Goal: Task Accomplishment & Management: Use online tool/utility

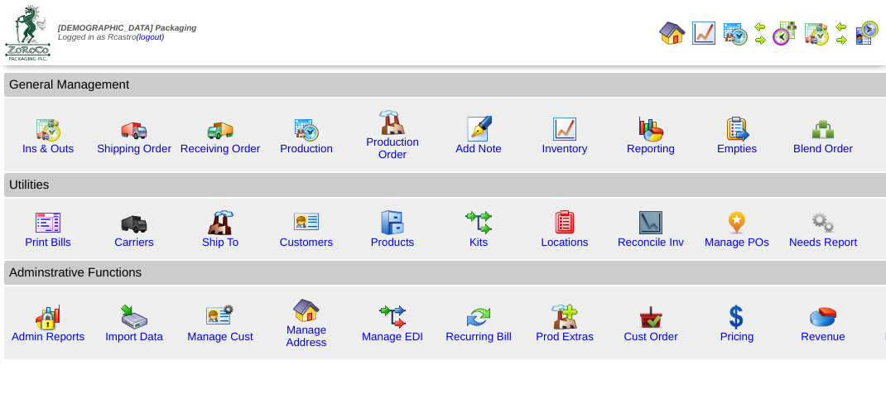
scroll to position [187, 0]
click at [51, 142] on link "Ins & Outs" at bounding box center [47, 148] width 51 height 12
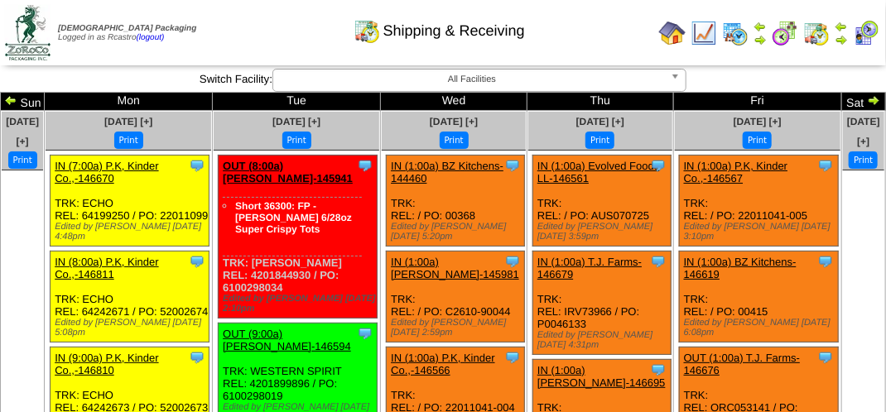
drag, startPoint x: 172, startPoint y: 228, endPoint x: 8, endPoint y: 199, distance: 166.5
click at [8, 199] on ul at bounding box center [22, 295] width 41 height 248
click at [871, 32] on img at bounding box center [866, 33] width 27 height 27
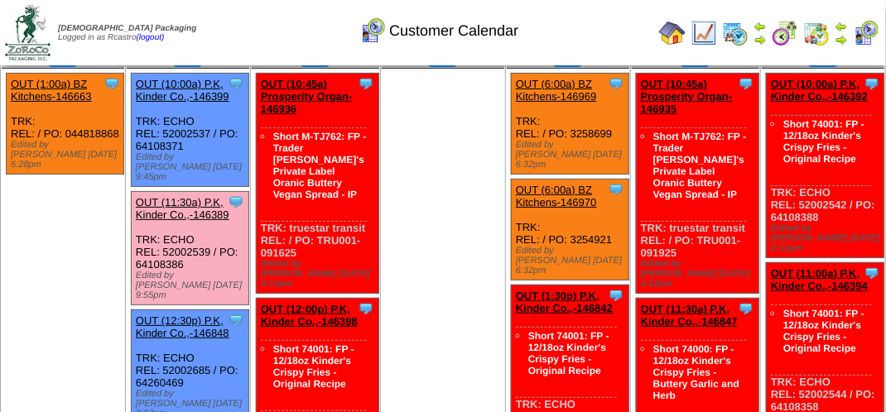
scroll to position [83, 0]
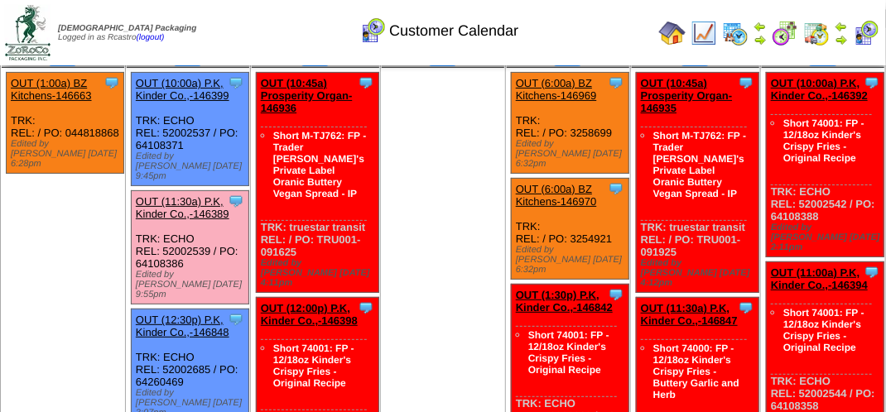
click at [192, 205] on link "OUT (11:30a) P.K, Kinder Co.,-146389" at bounding box center [183, 207] width 94 height 25
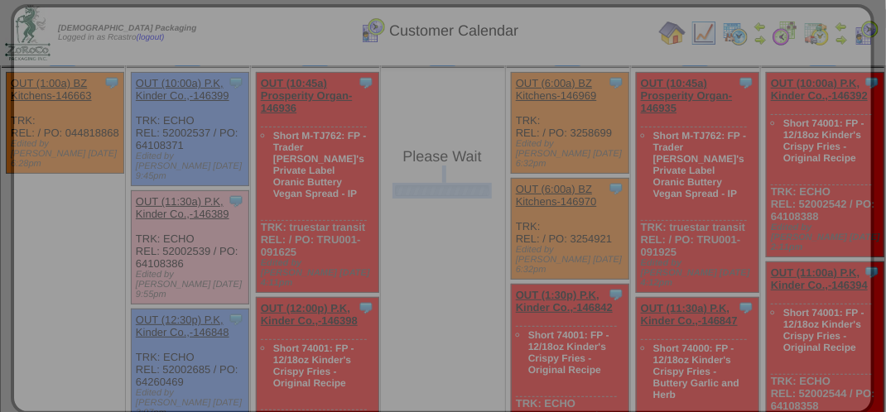
click at [192, 205] on div "Please Wait" at bounding box center [443, 209] width 864 height 411
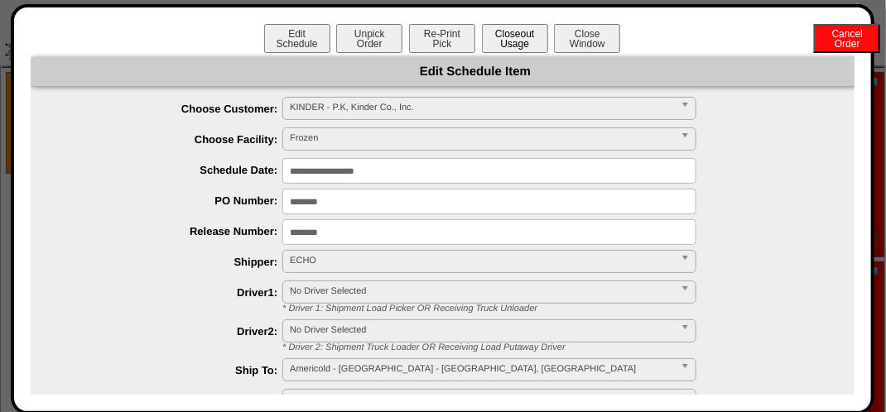
click at [512, 38] on button "Closeout Usage" at bounding box center [515, 38] width 66 height 29
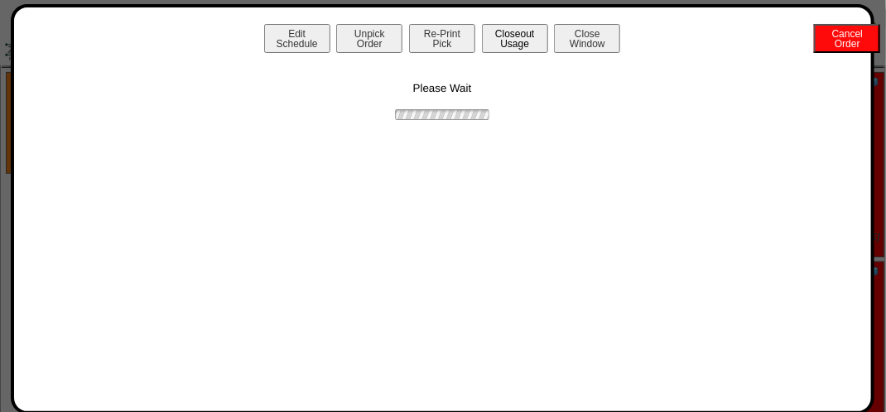
click at [512, 38] on button "Closeout Usage" at bounding box center [515, 38] width 66 height 29
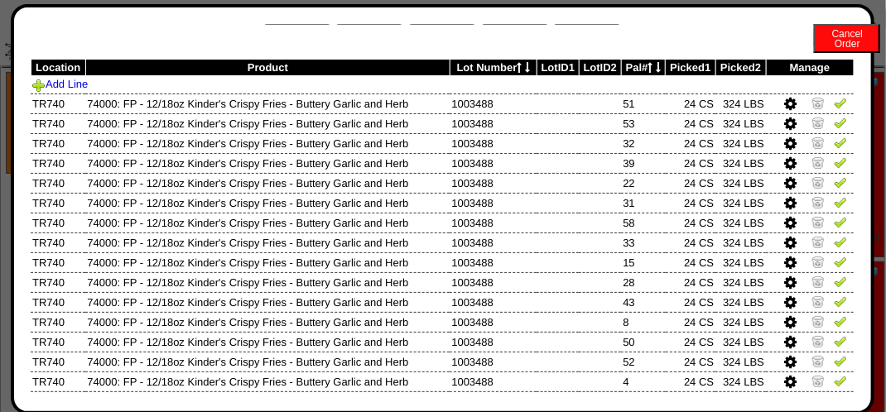
scroll to position [0, 0]
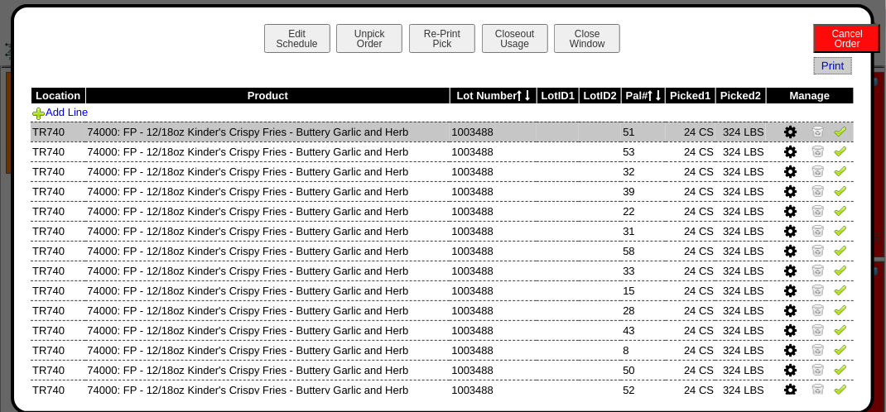
click at [834, 131] on img at bounding box center [840, 130] width 13 height 13
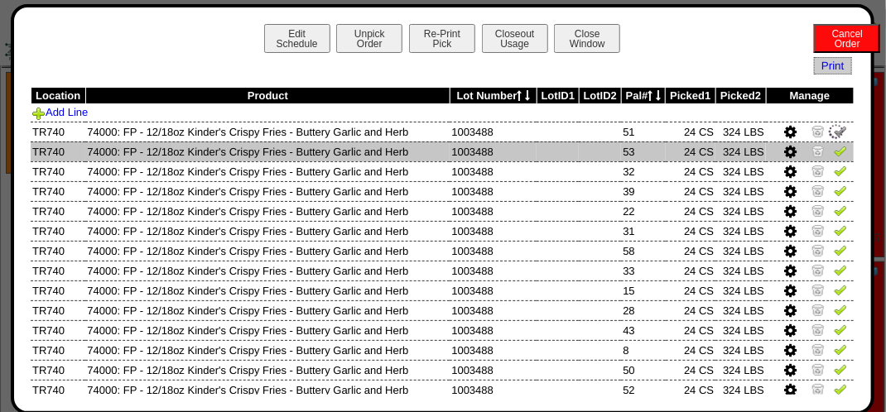
click at [834, 154] on img at bounding box center [840, 150] width 13 height 13
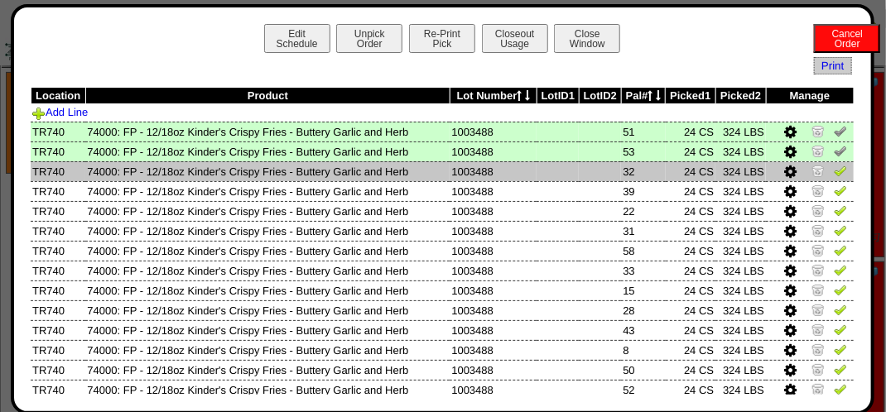
click at [834, 174] on img at bounding box center [840, 170] width 13 height 13
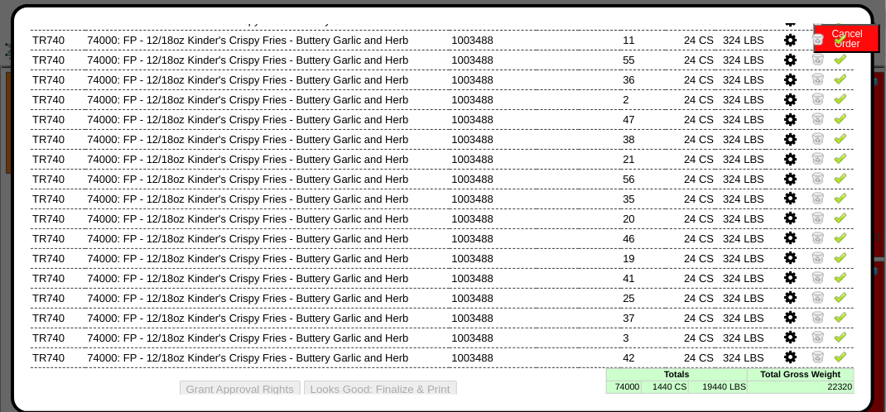
scroll to position [965, 0]
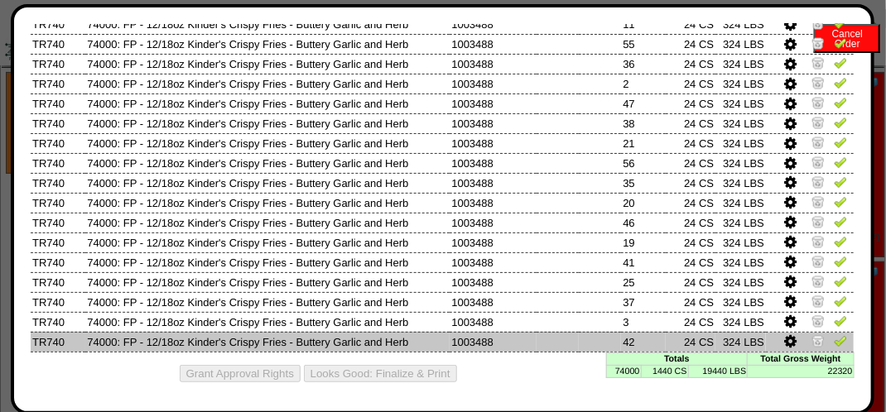
click at [834, 343] on img at bounding box center [840, 341] width 13 height 13
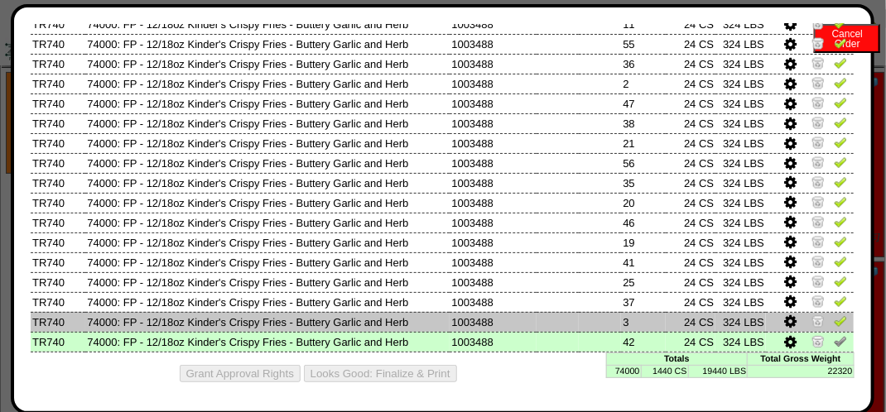
click at [834, 324] on img at bounding box center [840, 321] width 13 height 13
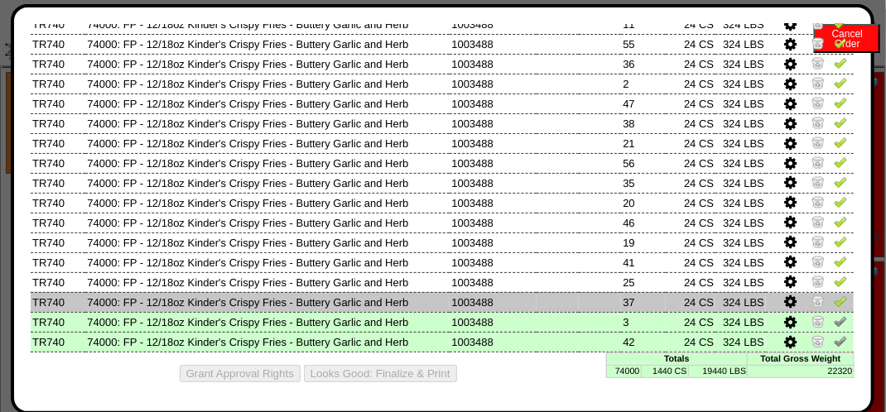
click at [834, 303] on img at bounding box center [840, 301] width 13 height 13
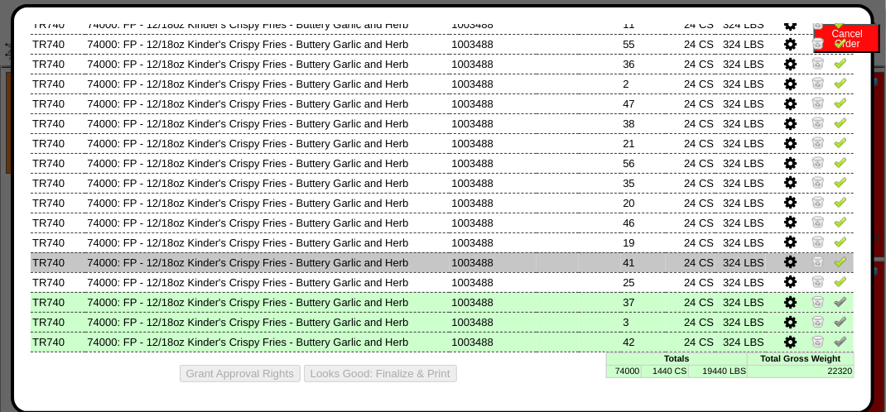
click at [834, 260] on img at bounding box center [840, 261] width 13 height 13
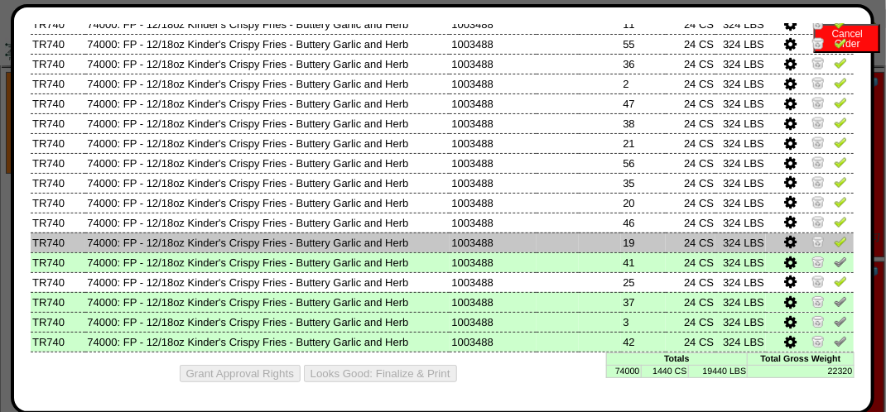
click at [834, 239] on img at bounding box center [840, 241] width 13 height 13
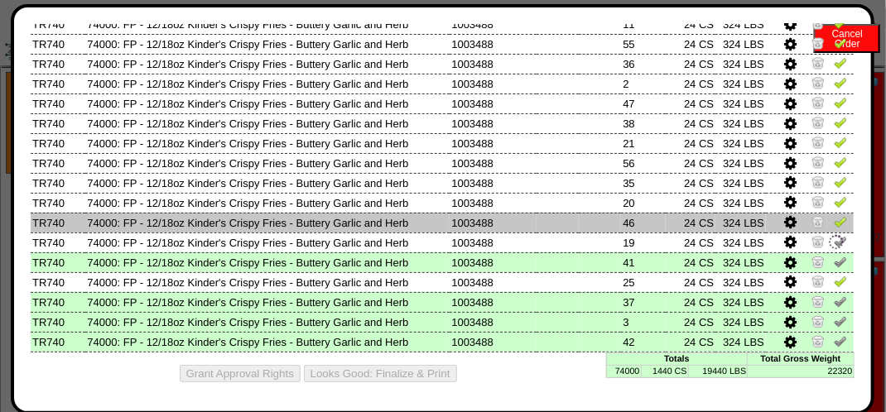
click at [834, 220] on img at bounding box center [840, 221] width 13 height 13
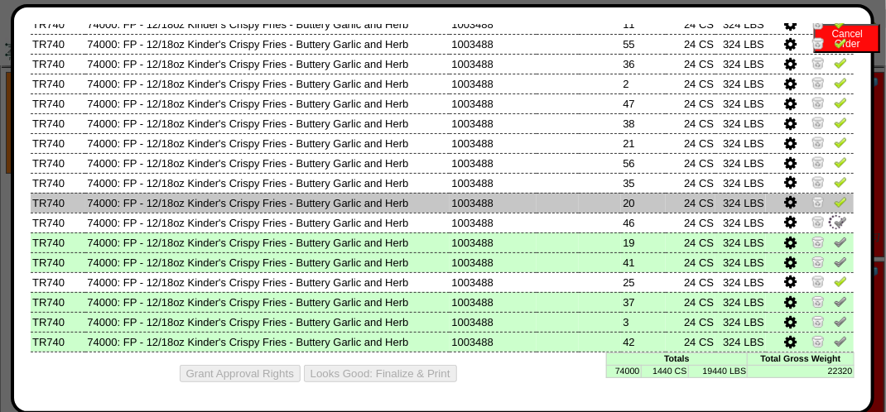
click at [834, 200] on img at bounding box center [840, 201] width 13 height 13
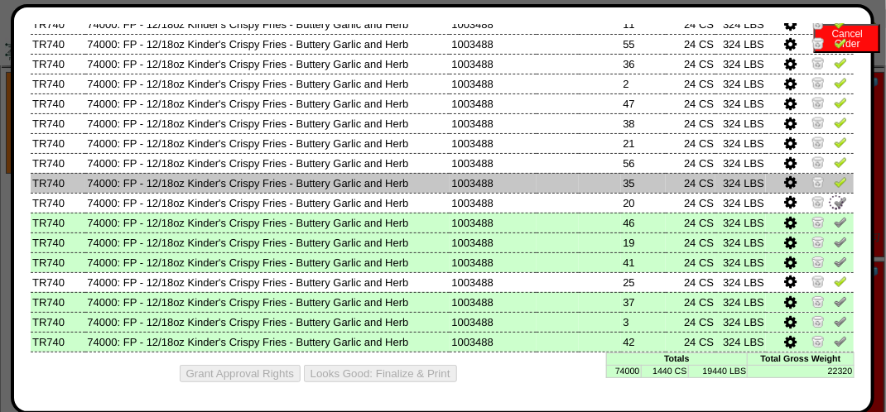
click at [834, 187] on link at bounding box center [840, 185] width 13 height 12
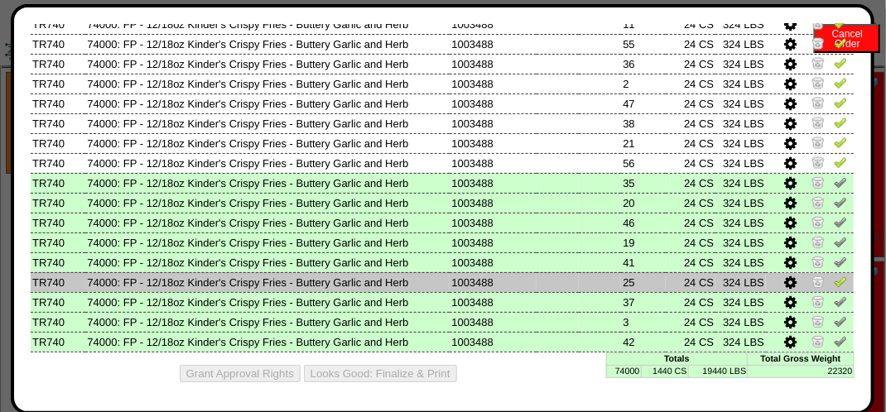
click at [834, 276] on img at bounding box center [840, 281] width 13 height 13
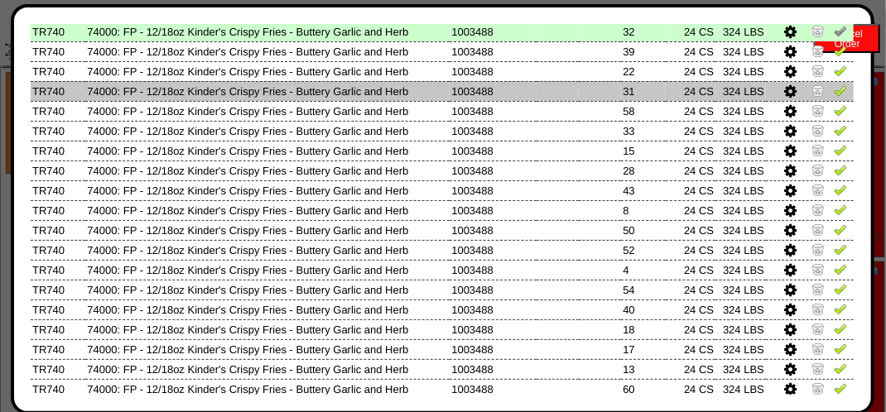
scroll to position [0, 0]
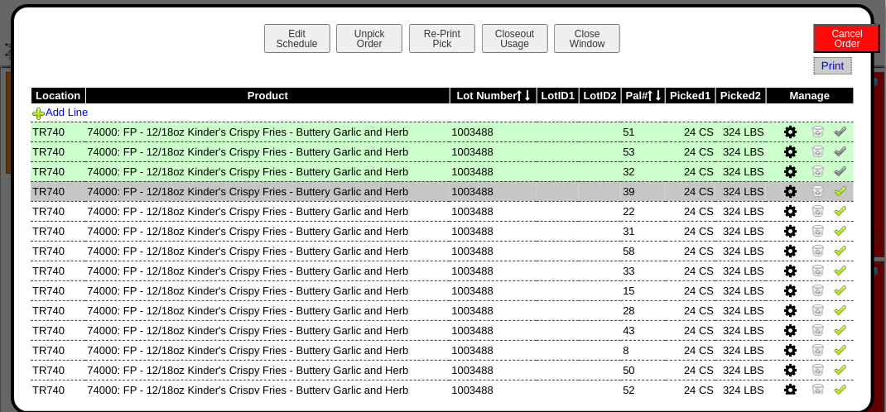
click at [834, 189] on img at bounding box center [840, 190] width 13 height 13
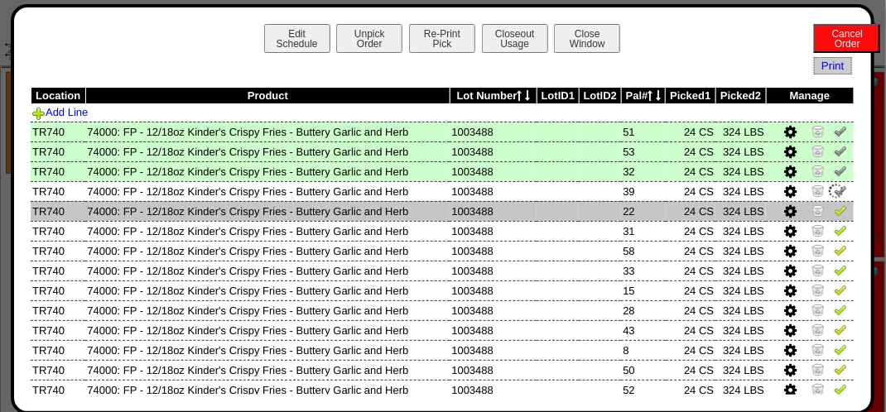
click at [834, 212] on img at bounding box center [840, 210] width 13 height 13
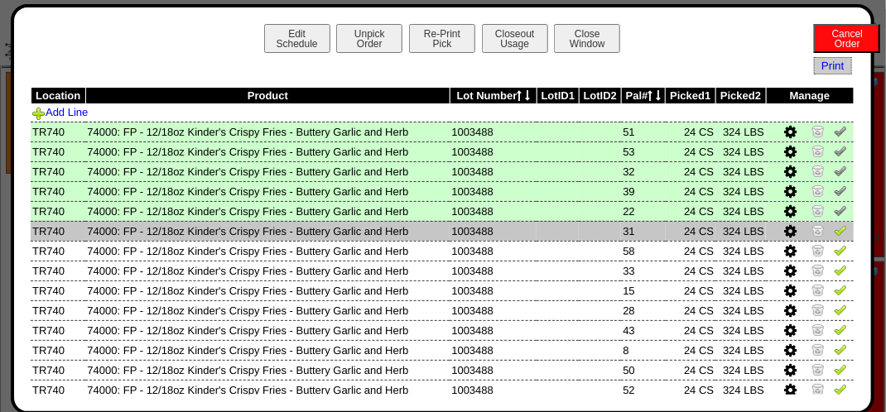
click at [834, 230] on img at bounding box center [840, 230] width 13 height 13
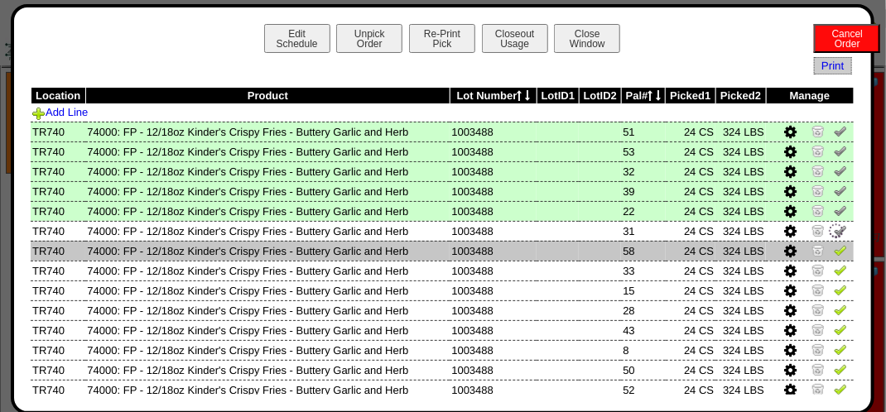
click at [837, 248] on td at bounding box center [810, 251] width 88 height 20
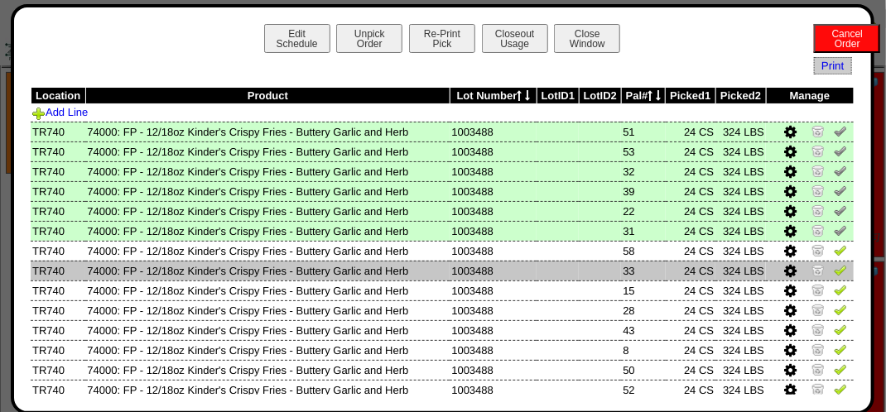
click at [834, 271] on img at bounding box center [840, 269] width 13 height 13
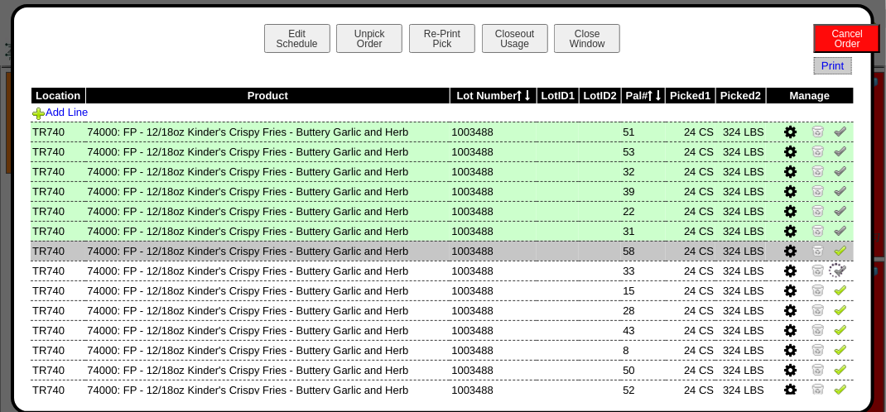
click at [834, 253] on img at bounding box center [840, 250] width 13 height 13
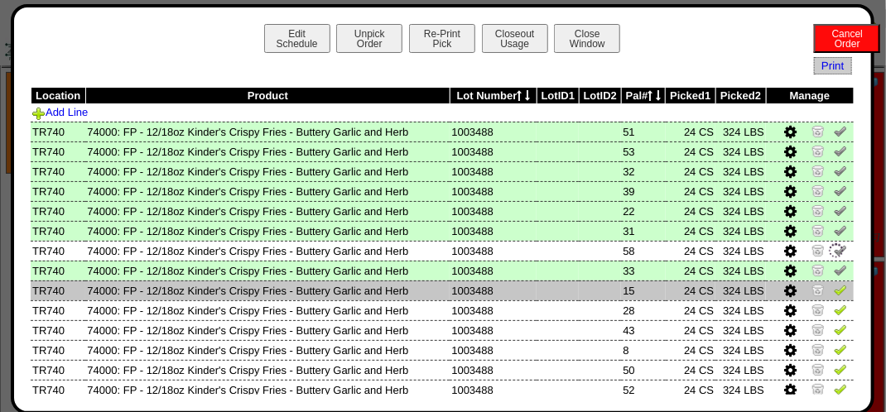
click at [834, 287] on img at bounding box center [840, 289] width 13 height 13
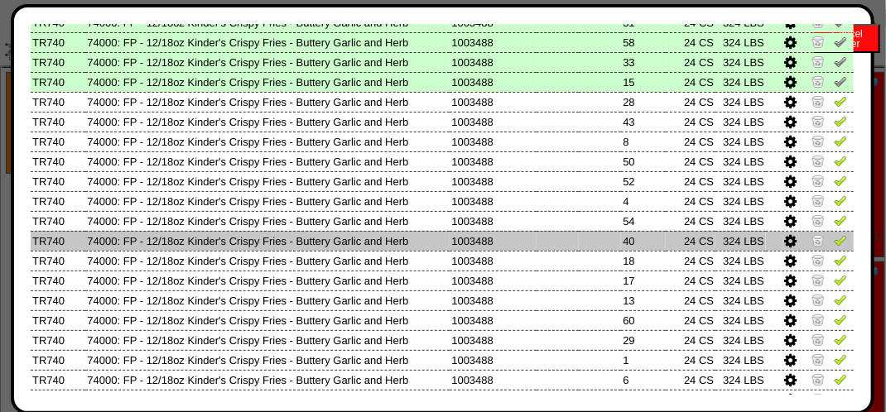
scroll to position [248, 0]
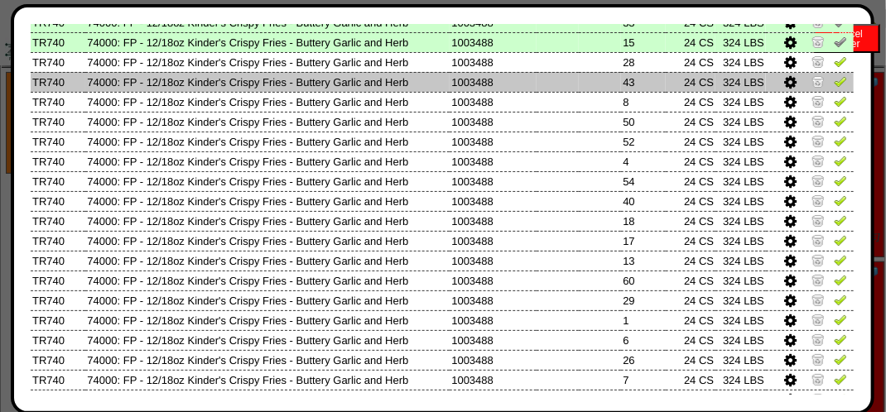
click at [834, 84] on img at bounding box center [840, 81] width 13 height 13
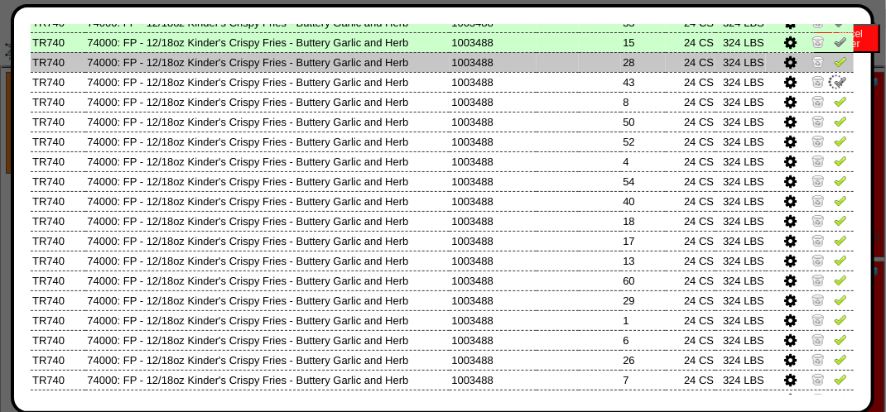
click at [834, 58] on img at bounding box center [840, 61] width 13 height 13
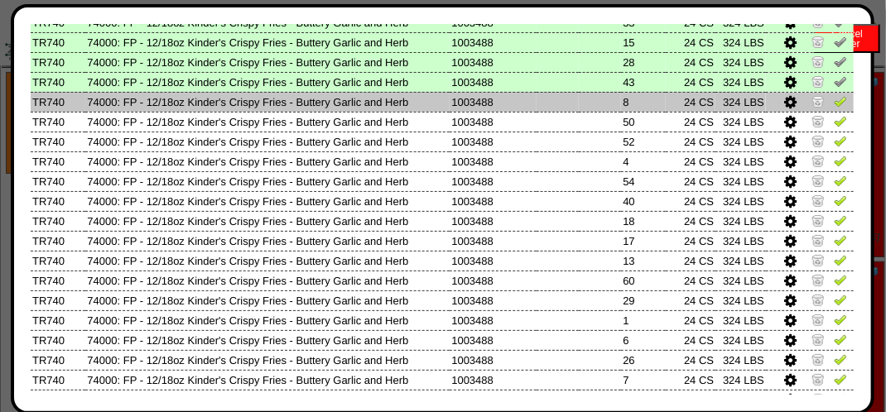
click at [834, 104] on img at bounding box center [840, 100] width 13 height 13
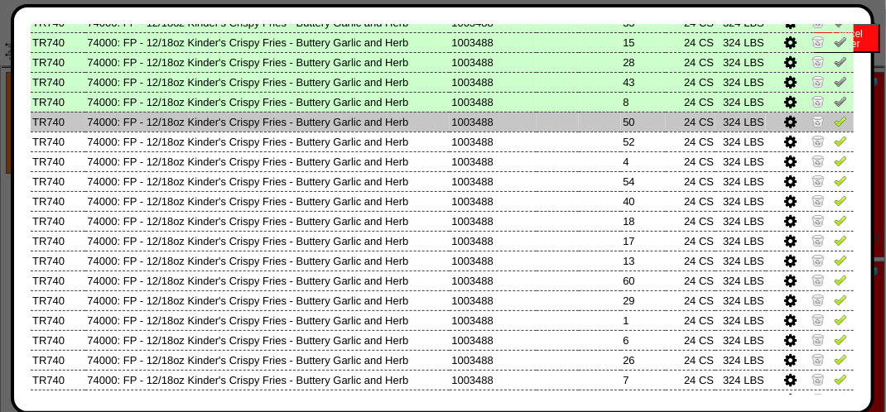
click at [834, 123] on img at bounding box center [840, 120] width 13 height 13
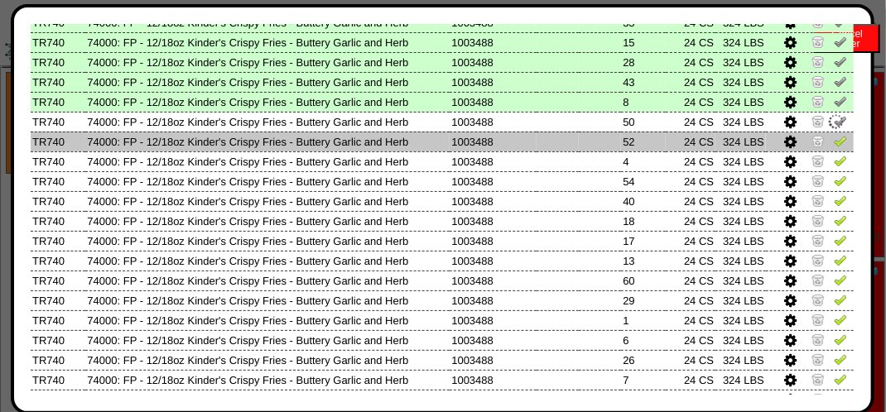
click at [834, 140] on img at bounding box center [840, 140] width 13 height 13
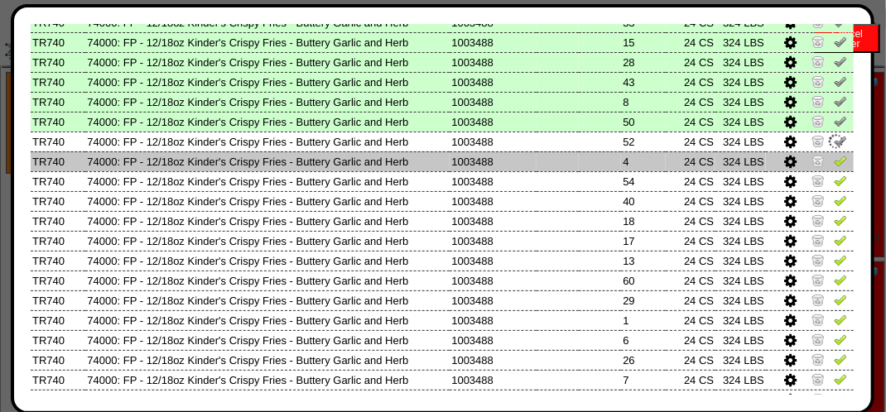
click at [834, 162] on img at bounding box center [840, 160] width 13 height 13
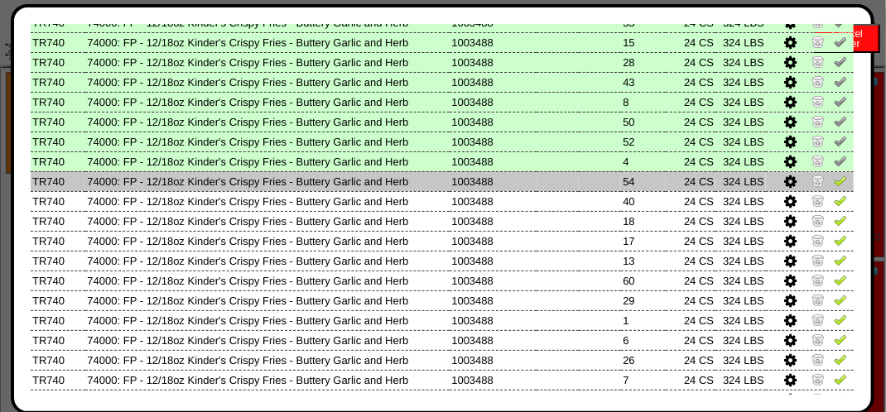
click at [834, 181] on img at bounding box center [840, 180] width 13 height 13
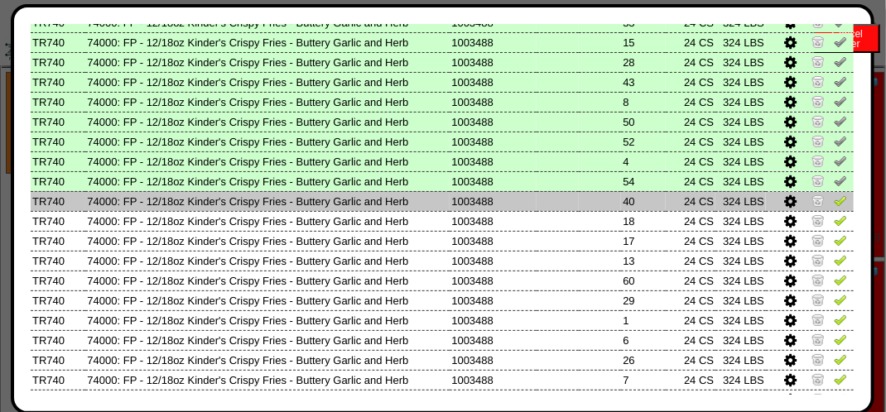
click at [834, 202] on img at bounding box center [840, 200] width 13 height 13
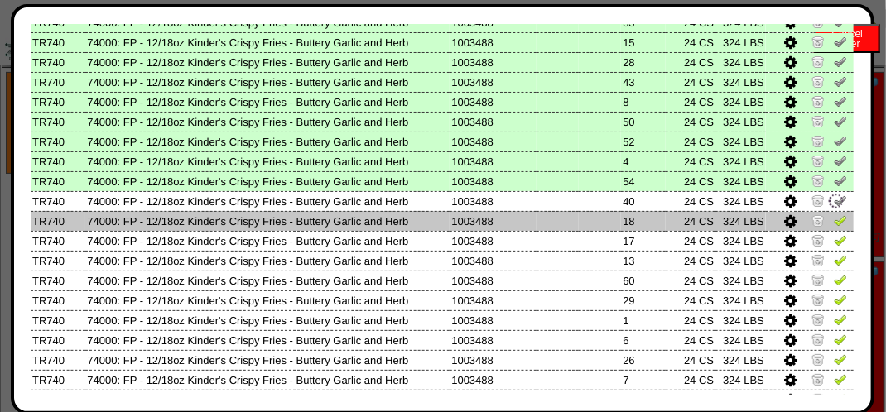
click at [834, 220] on img at bounding box center [840, 220] width 13 height 13
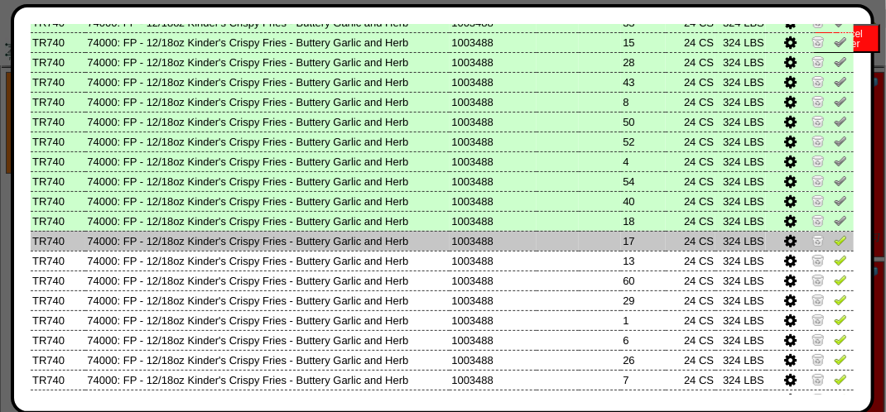
click at [834, 243] on img at bounding box center [840, 240] width 13 height 13
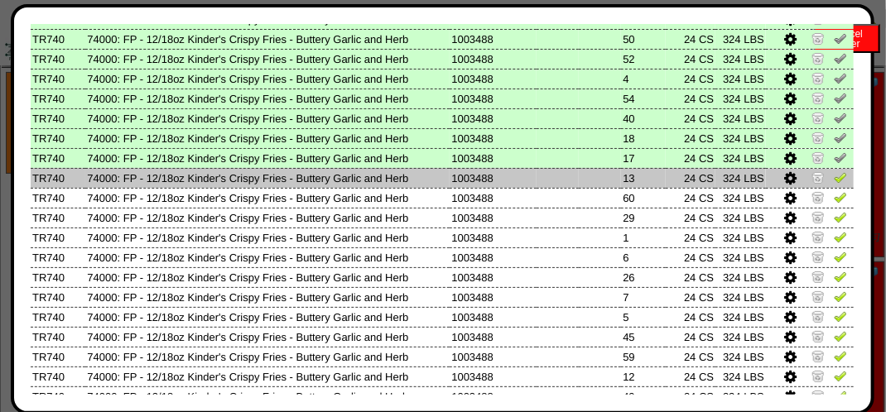
click at [834, 178] on img at bounding box center [840, 177] width 13 height 13
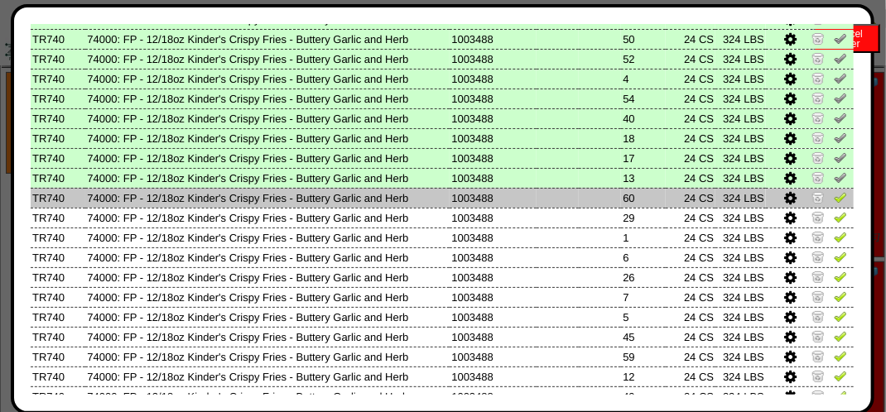
click at [834, 199] on img at bounding box center [840, 196] width 13 height 13
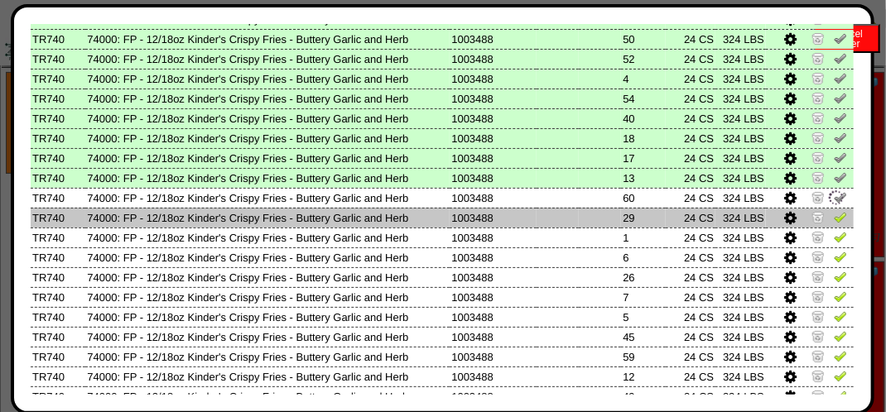
click at [834, 215] on img at bounding box center [840, 216] width 13 height 13
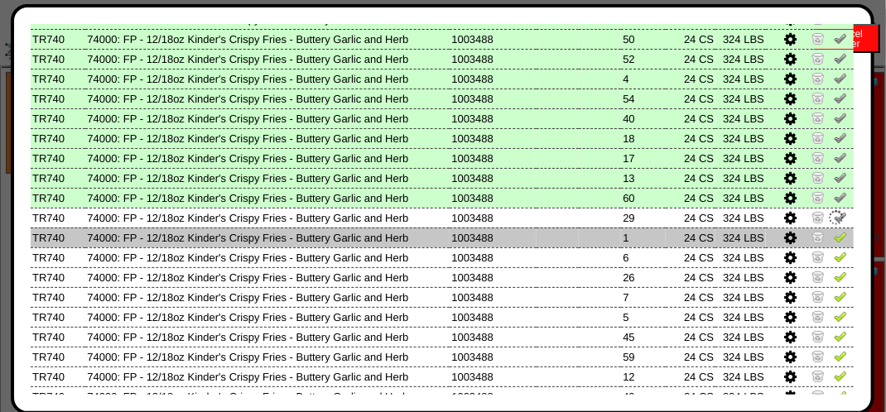
click at [834, 231] on img at bounding box center [840, 236] width 13 height 13
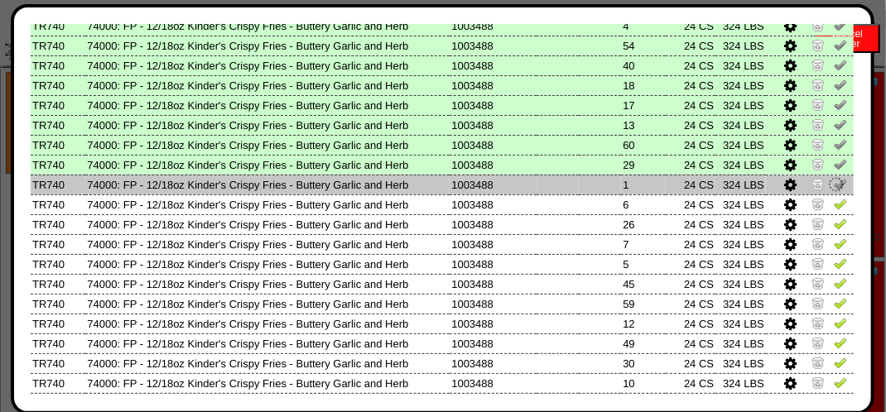
scroll to position [414, 0]
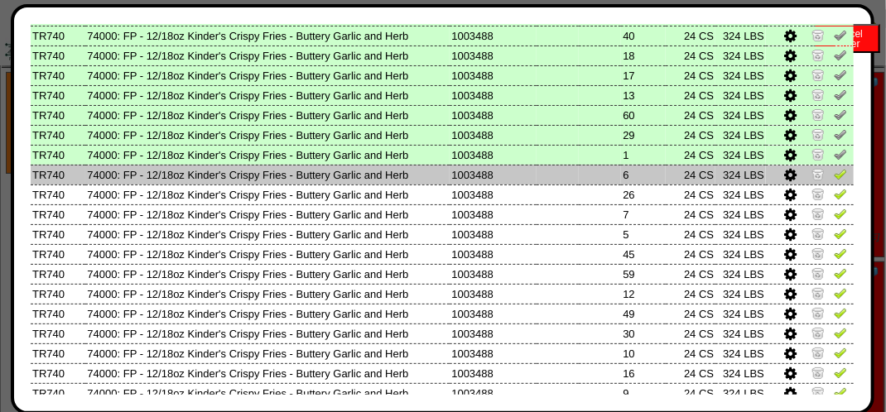
click at [834, 174] on img at bounding box center [840, 173] width 13 height 13
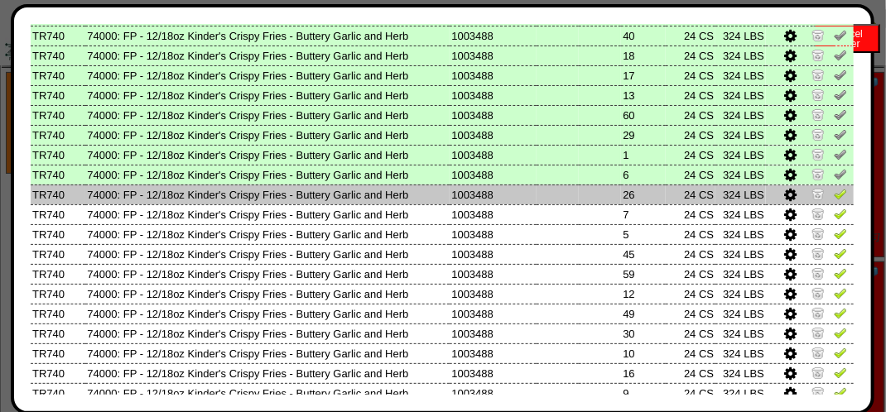
click at [834, 197] on img at bounding box center [840, 193] width 13 height 13
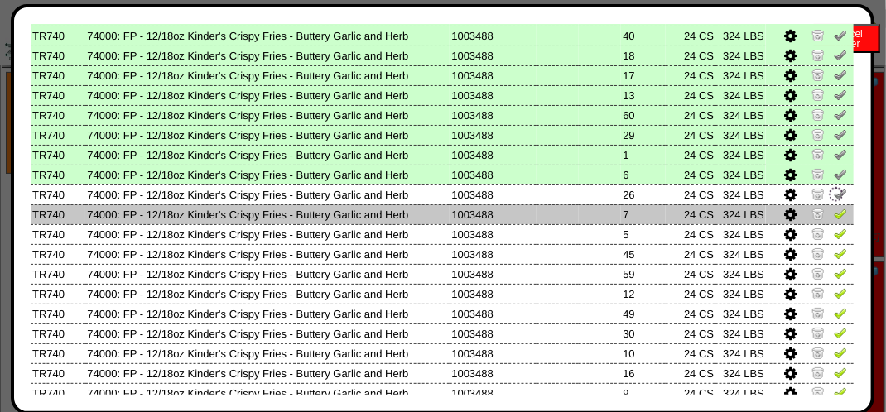
click at [834, 219] on img at bounding box center [840, 213] width 13 height 13
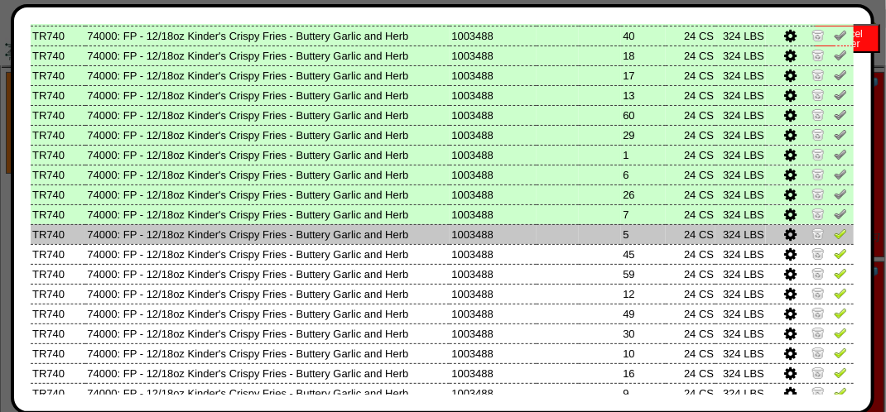
click at [834, 234] on img at bounding box center [840, 233] width 13 height 13
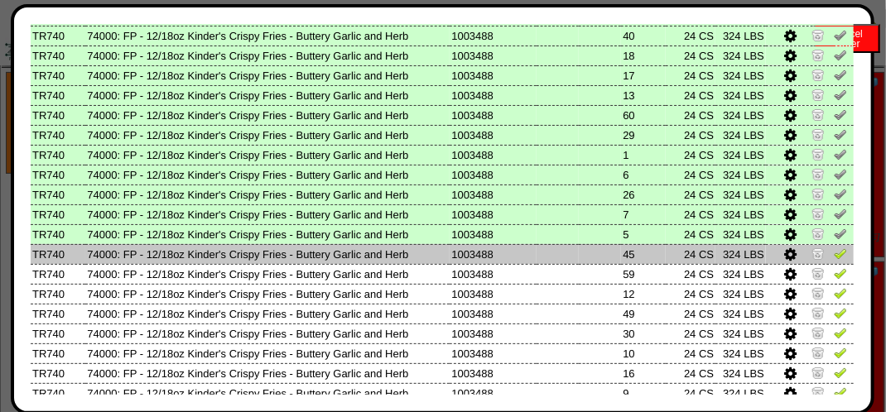
click at [834, 254] on img at bounding box center [840, 253] width 13 height 13
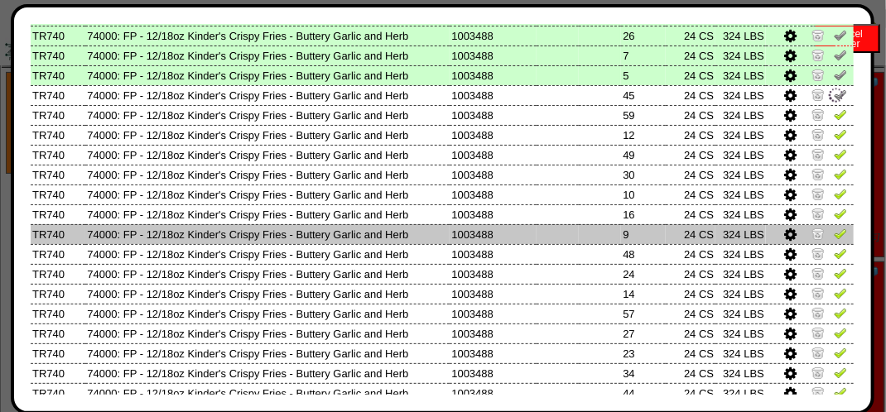
scroll to position [580, 0]
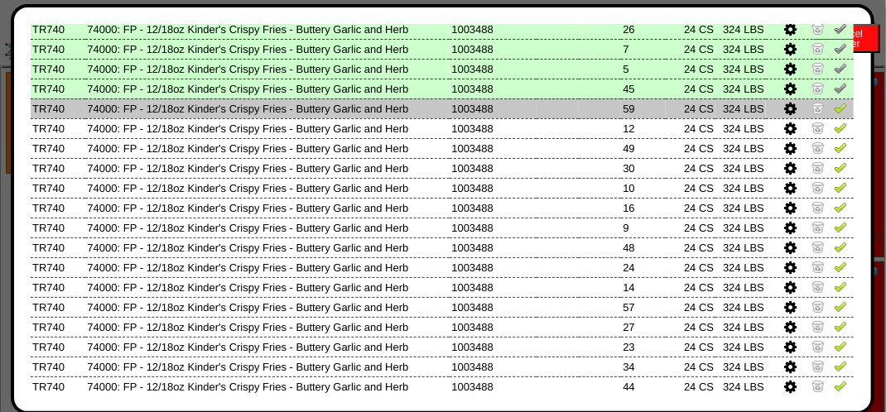
click at [834, 113] on img at bounding box center [840, 107] width 13 height 13
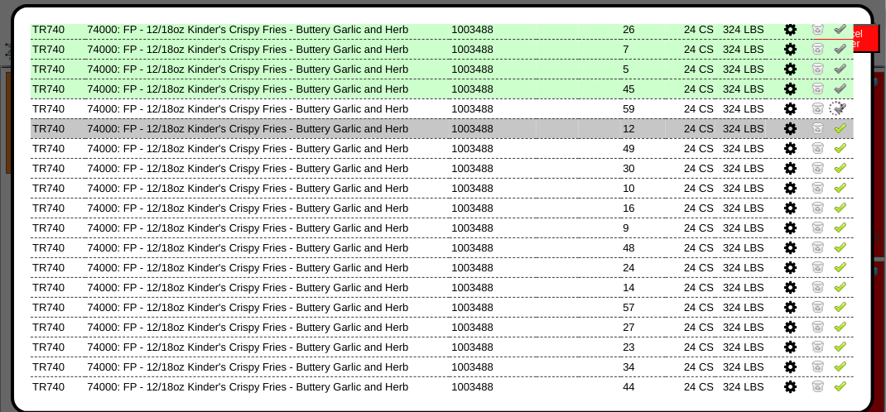
click at [834, 130] on img at bounding box center [840, 127] width 13 height 13
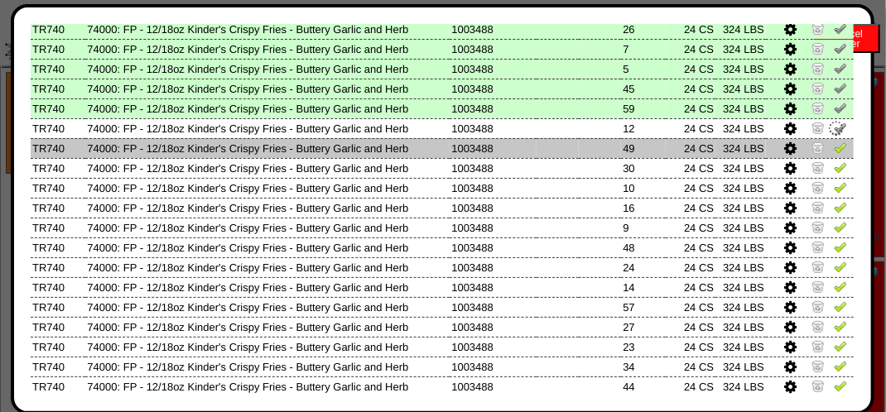
click at [834, 147] on img at bounding box center [840, 147] width 13 height 13
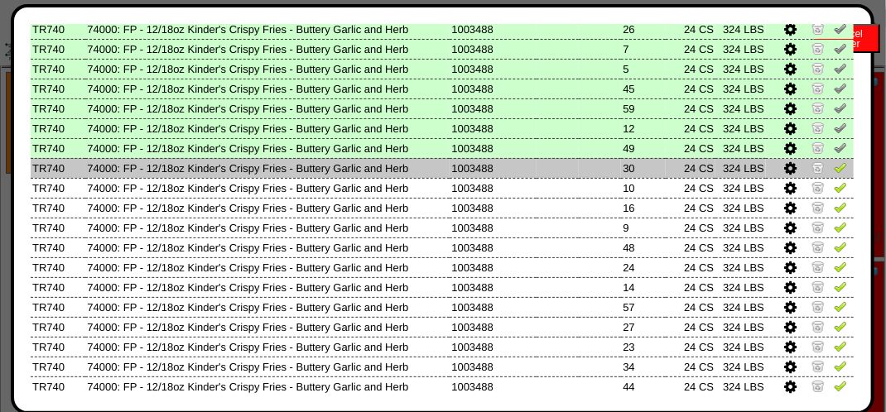
click at [834, 164] on img at bounding box center [840, 167] width 13 height 13
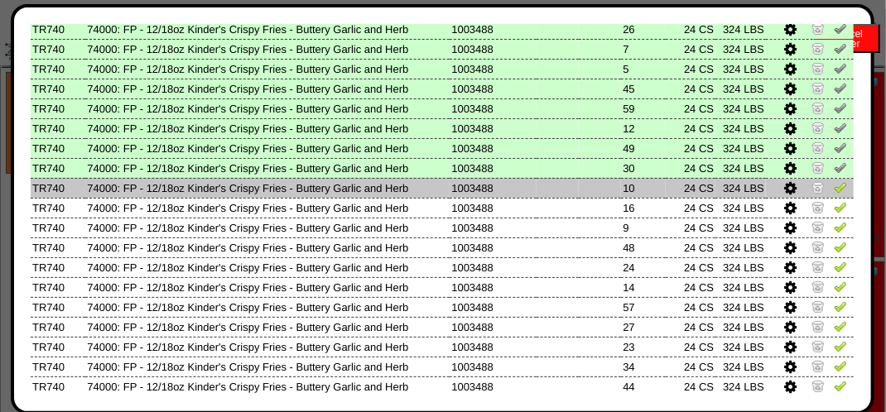
click at [834, 184] on img at bounding box center [840, 187] width 13 height 13
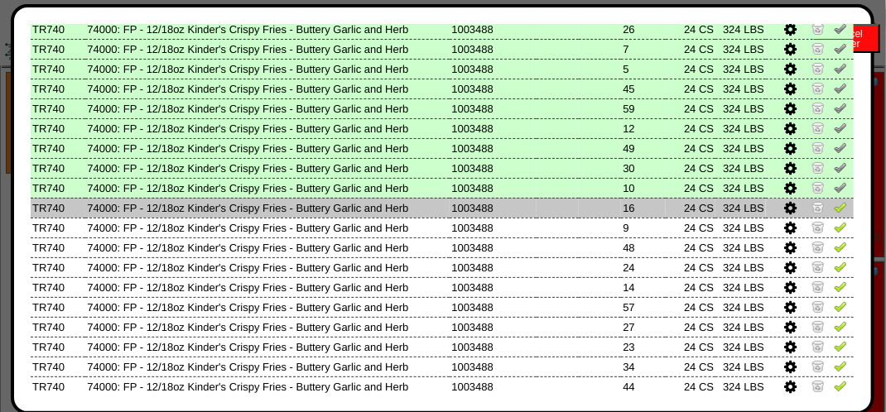
click at [821, 207] on td at bounding box center [810, 208] width 88 height 20
click at [834, 207] on img at bounding box center [840, 206] width 13 height 13
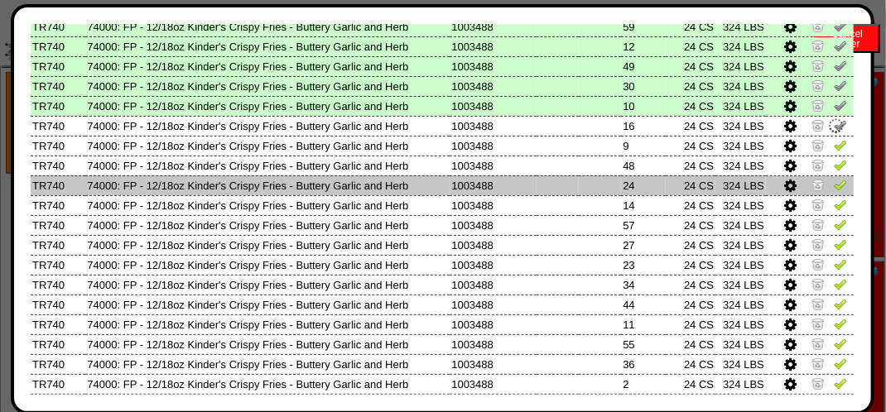
scroll to position [663, 0]
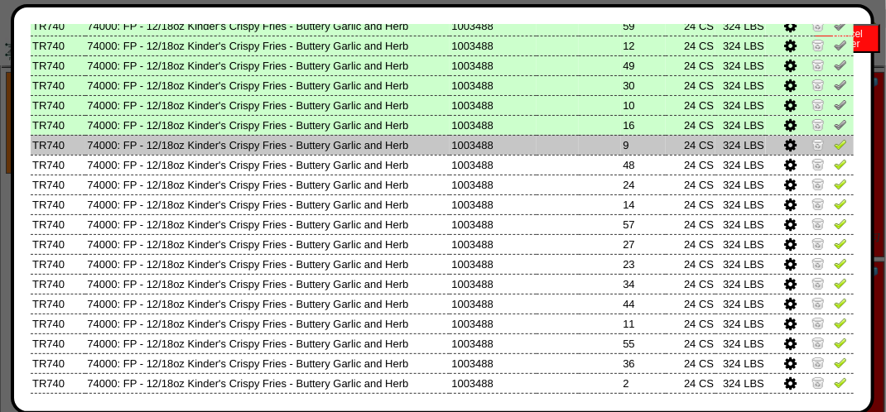
click at [834, 144] on img at bounding box center [840, 143] width 13 height 13
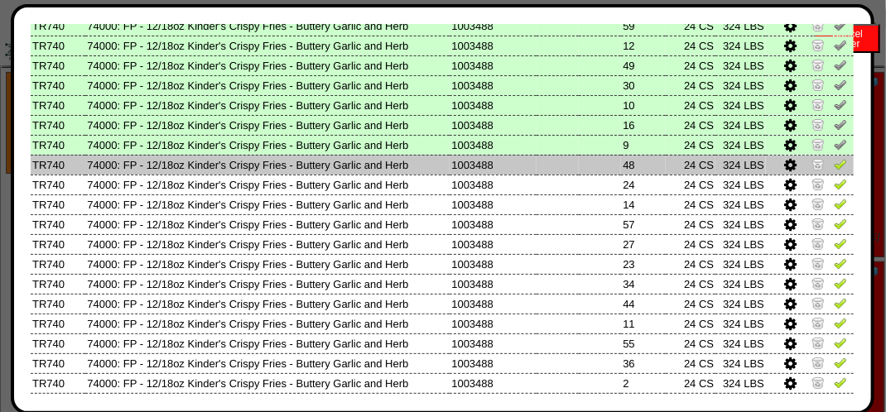
click at [834, 167] on img at bounding box center [840, 163] width 13 height 13
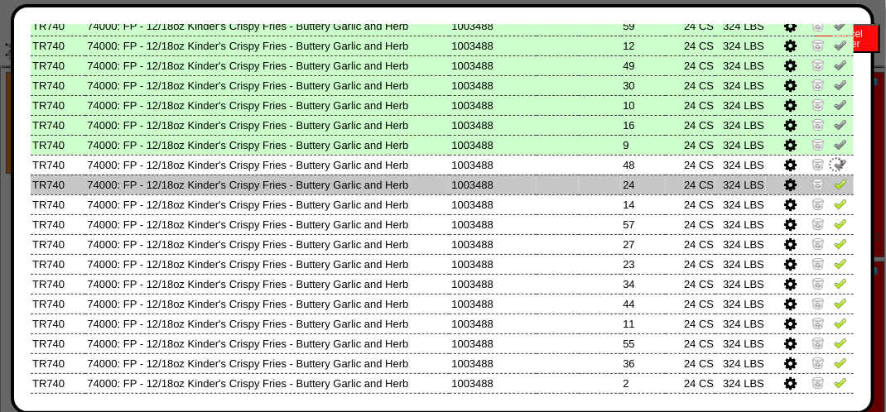
click at [834, 183] on img at bounding box center [840, 183] width 13 height 13
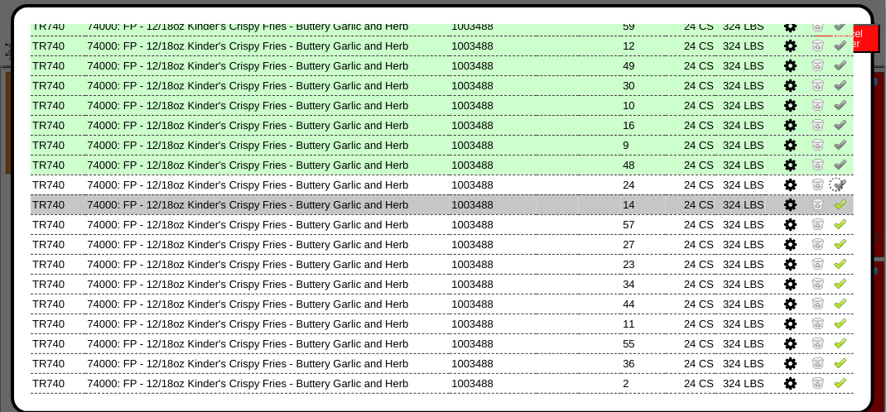
click at [834, 207] on img at bounding box center [840, 203] width 13 height 13
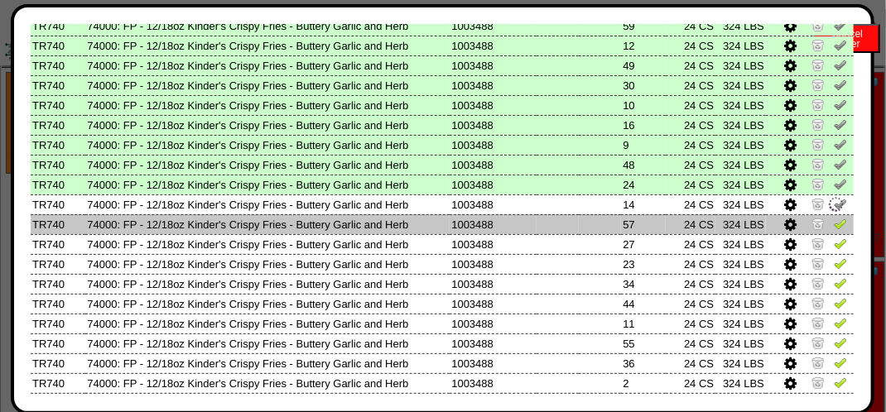
click at [826, 217] on td at bounding box center [810, 225] width 88 height 20
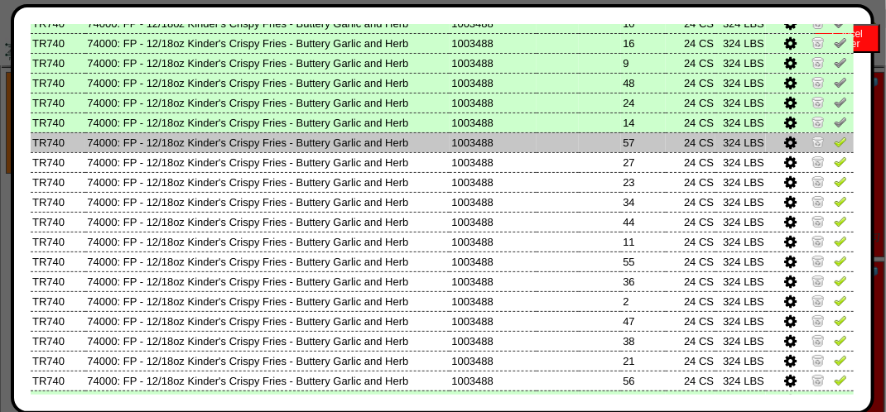
scroll to position [745, 0]
click at [834, 147] on img at bounding box center [840, 140] width 13 height 13
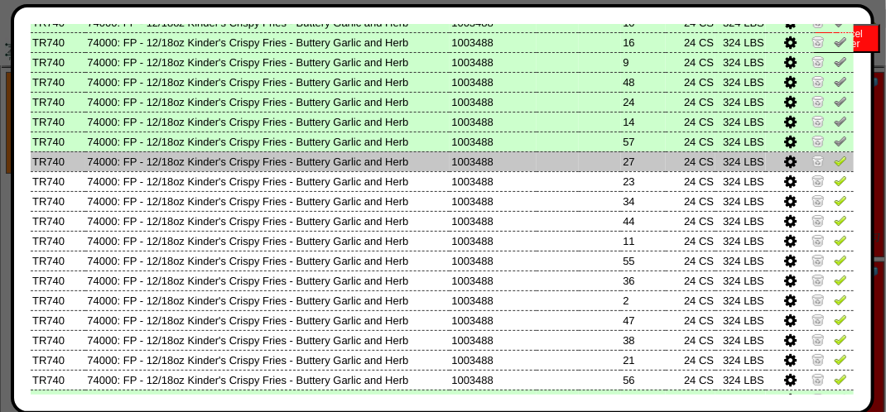
click at [834, 165] on img at bounding box center [840, 160] width 13 height 13
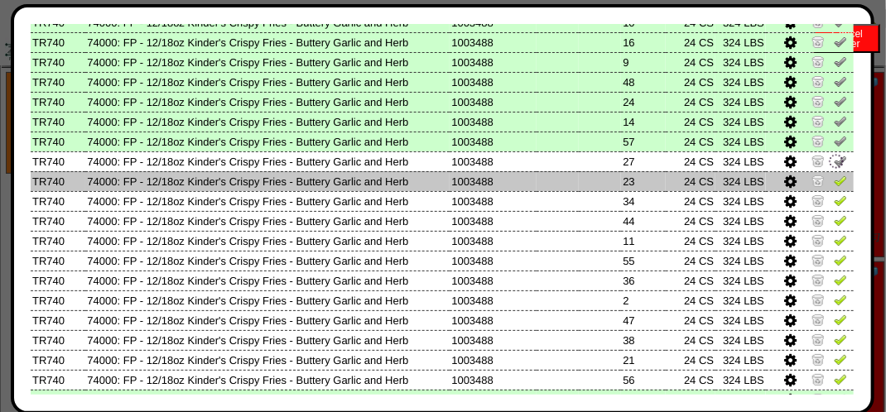
click at [834, 181] on img at bounding box center [840, 180] width 13 height 13
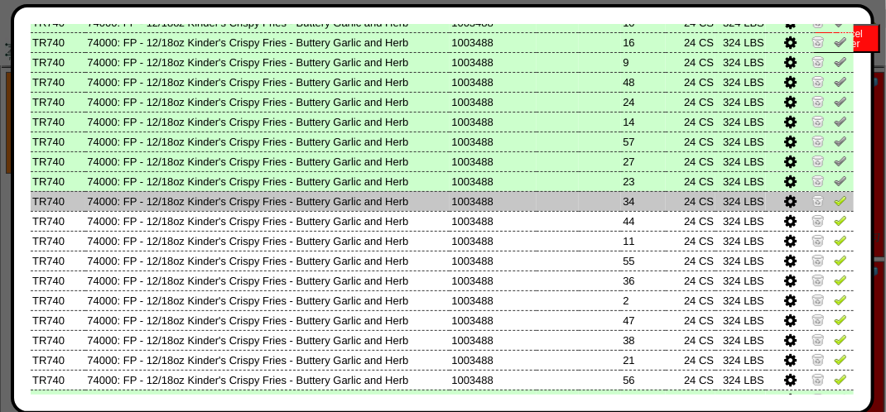
click at [834, 200] on img at bounding box center [840, 200] width 13 height 13
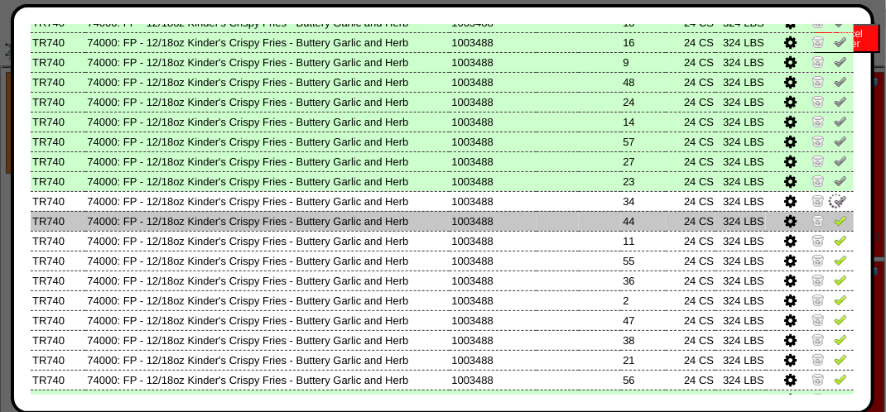
click at [834, 226] on img at bounding box center [840, 220] width 13 height 13
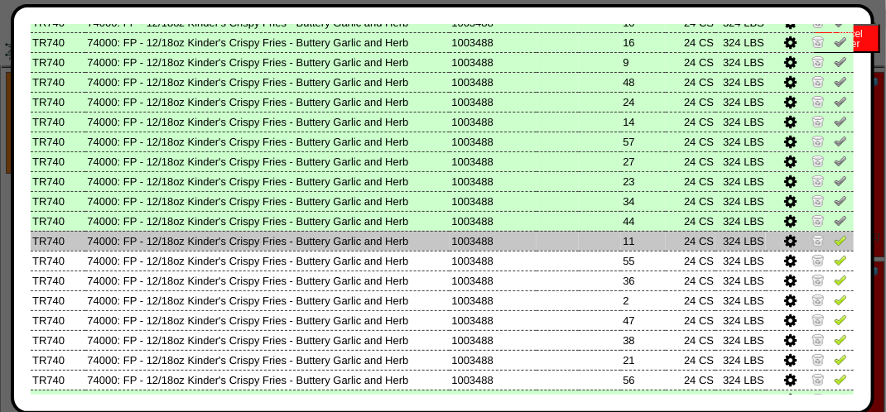
click at [834, 239] on img at bounding box center [840, 240] width 13 height 13
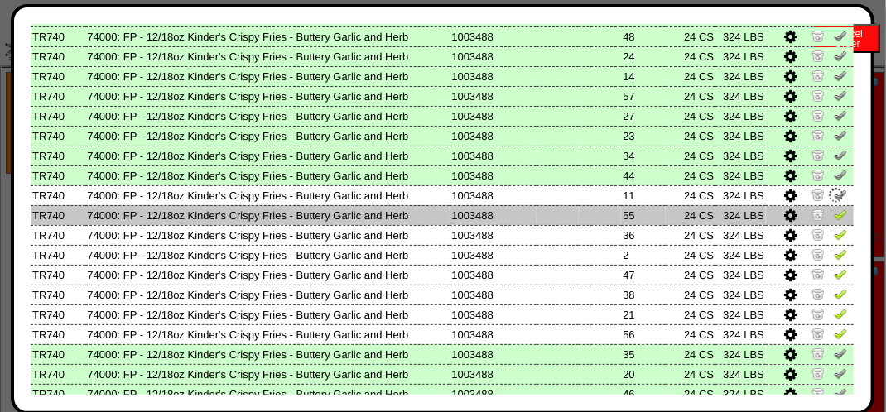
scroll to position [828, 0]
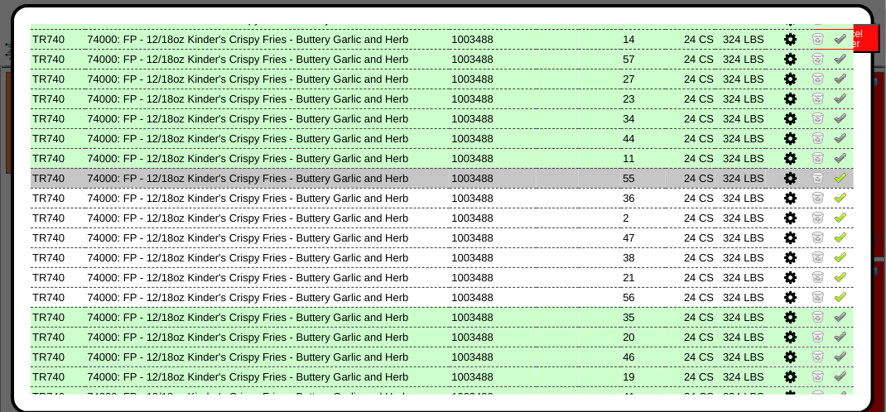
click at [834, 184] on img at bounding box center [840, 177] width 13 height 13
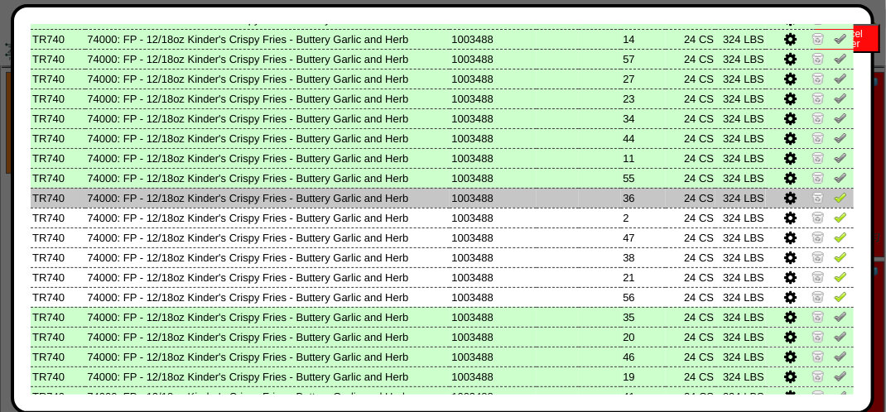
click at [834, 195] on img at bounding box center [840, 196] width 13 height 13
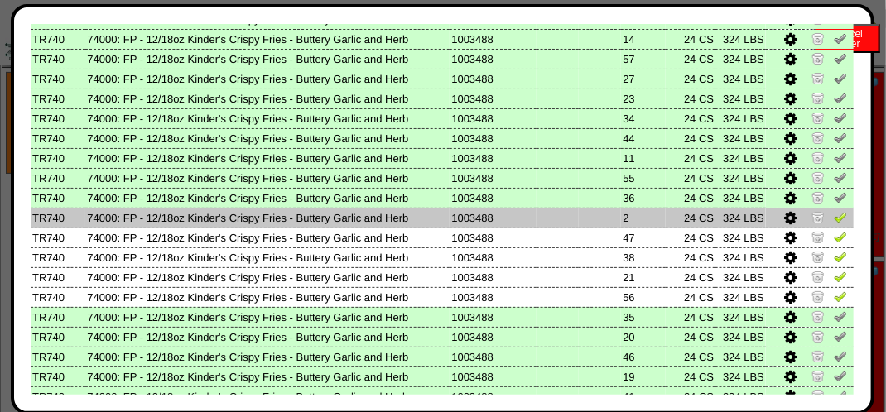
click at [834, 217] on img at bounding box center [840, 216] width 13 height 13
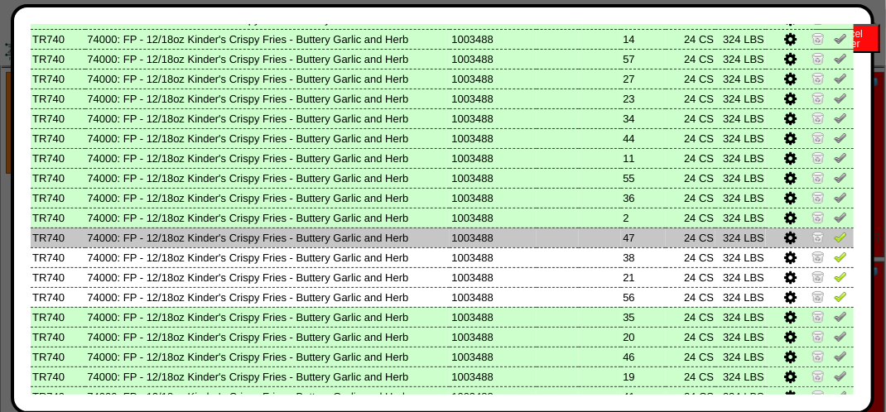
click at [834, 234] on img at bounding box center [840, 236] width 13 height 13
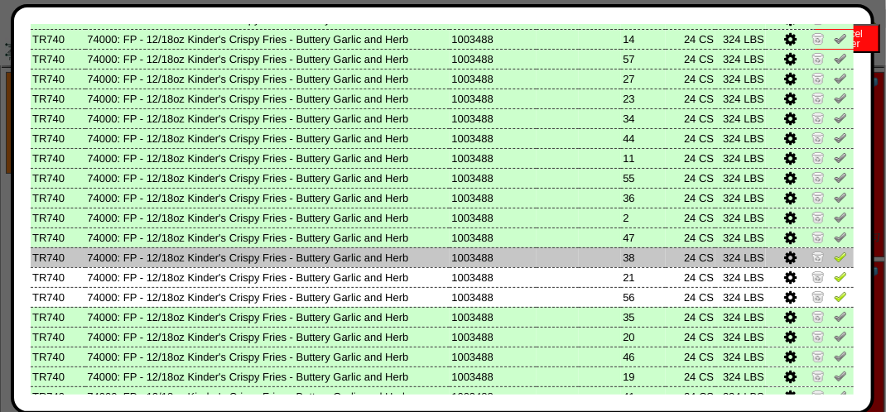
click at [834, 256] on img at bounding box center [840, 256] width 13 height 13
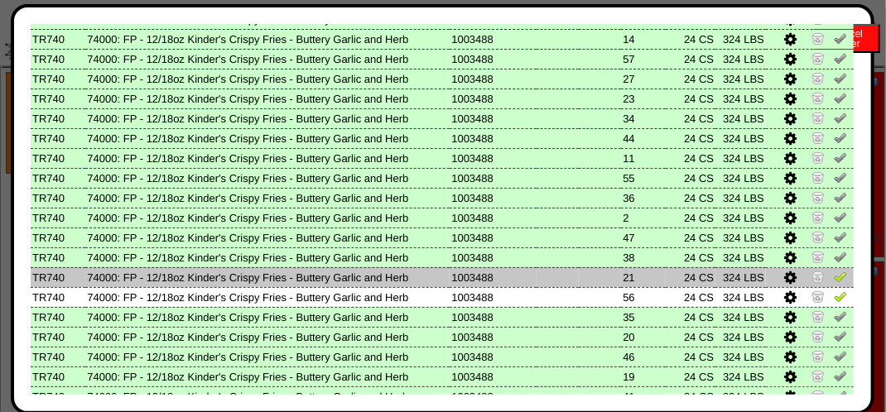
click at [834, 277] on img at bounding box center [840, 276] width 13 height 13
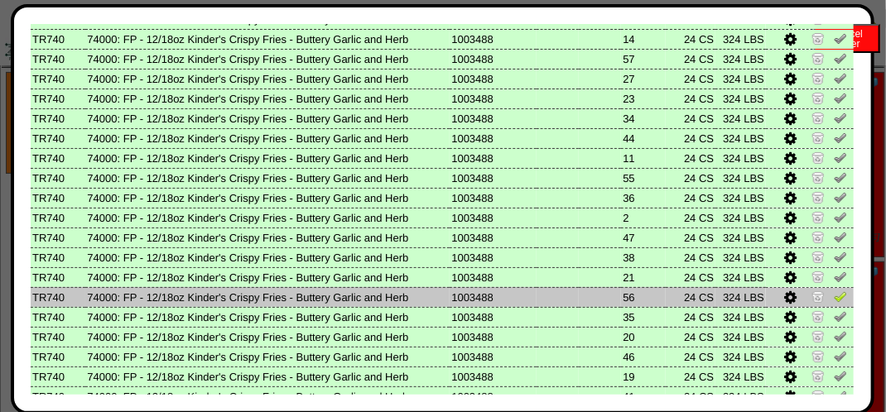
click at [834, 295] on img at bounding box center [840, 296] width 13 height 13
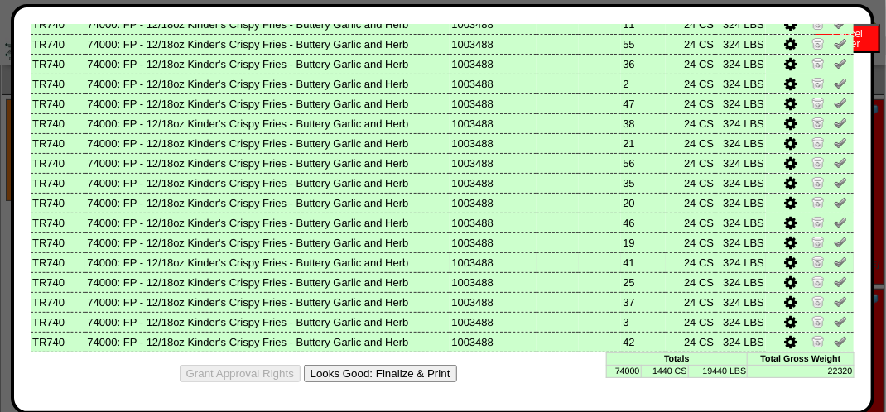
scroll to position [248, 0]
click at [374, 371] on button "Looks Good: Finalize & Print" at bounding box center [380, 373] width 153 height 17
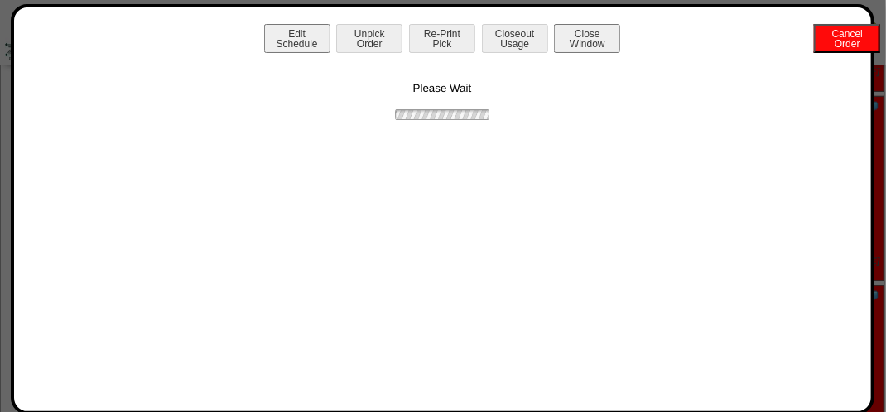
scroll to position [0, 0]
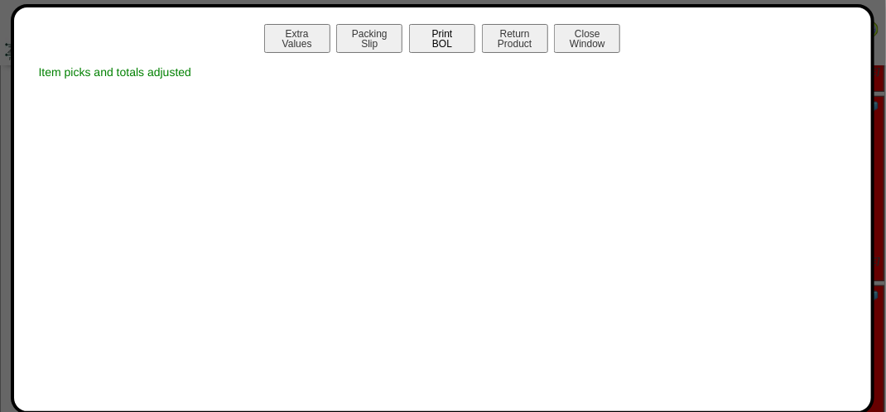
click at [456, 36] on button "Print BOL" at bounding box center [442, 38] width 66 height 29
click at [457, 36] on button "Print BOL" at bounding box center [442, 38] width 66 height 29
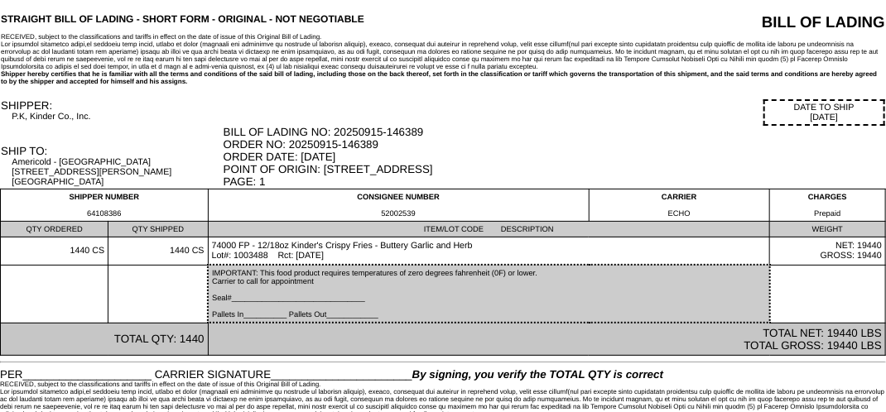
scroll to position [42, 0]
